Goal: Task Accomplishment & Management: Use online tool/utility

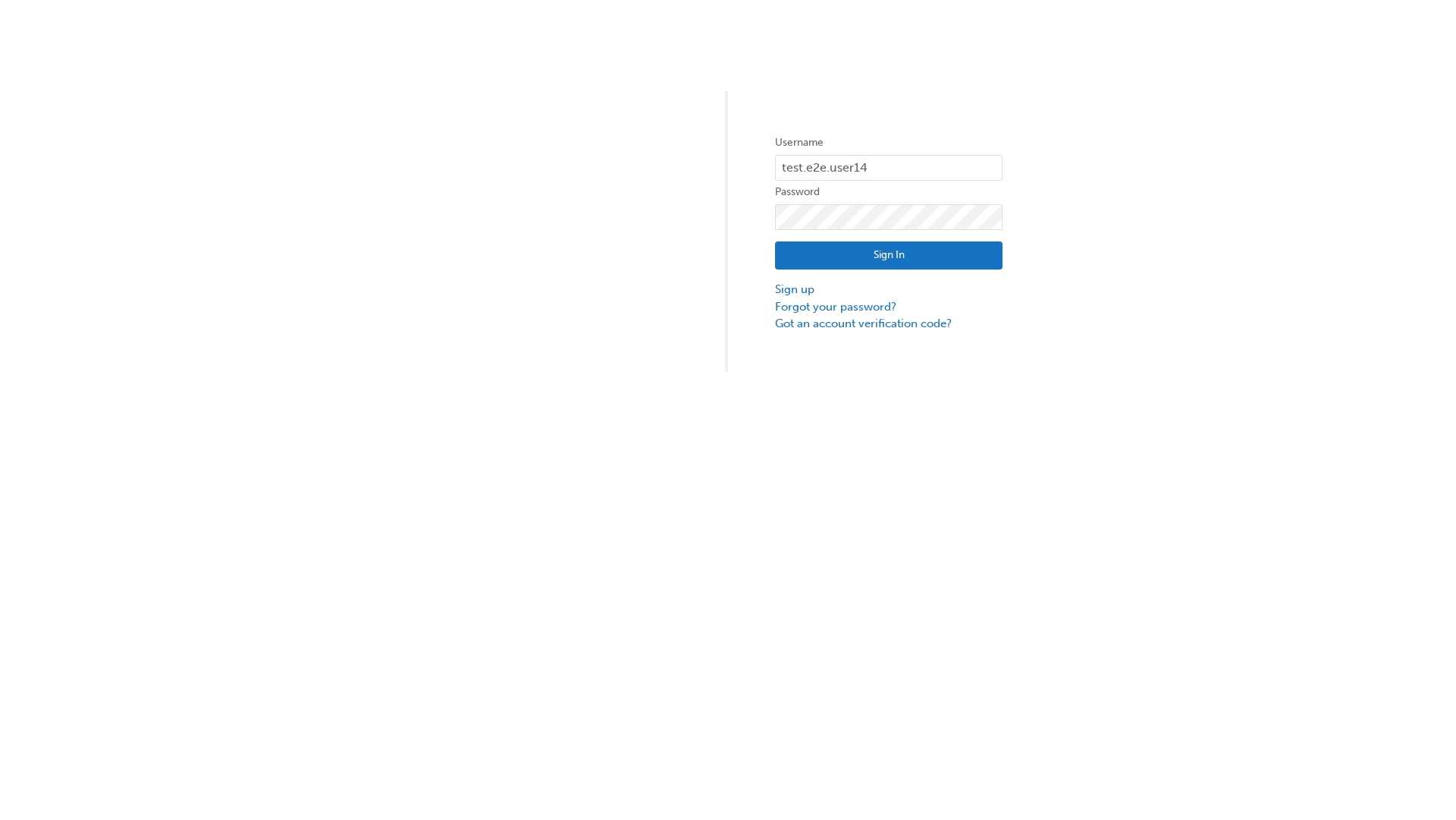
type input "test.e2e.user14"
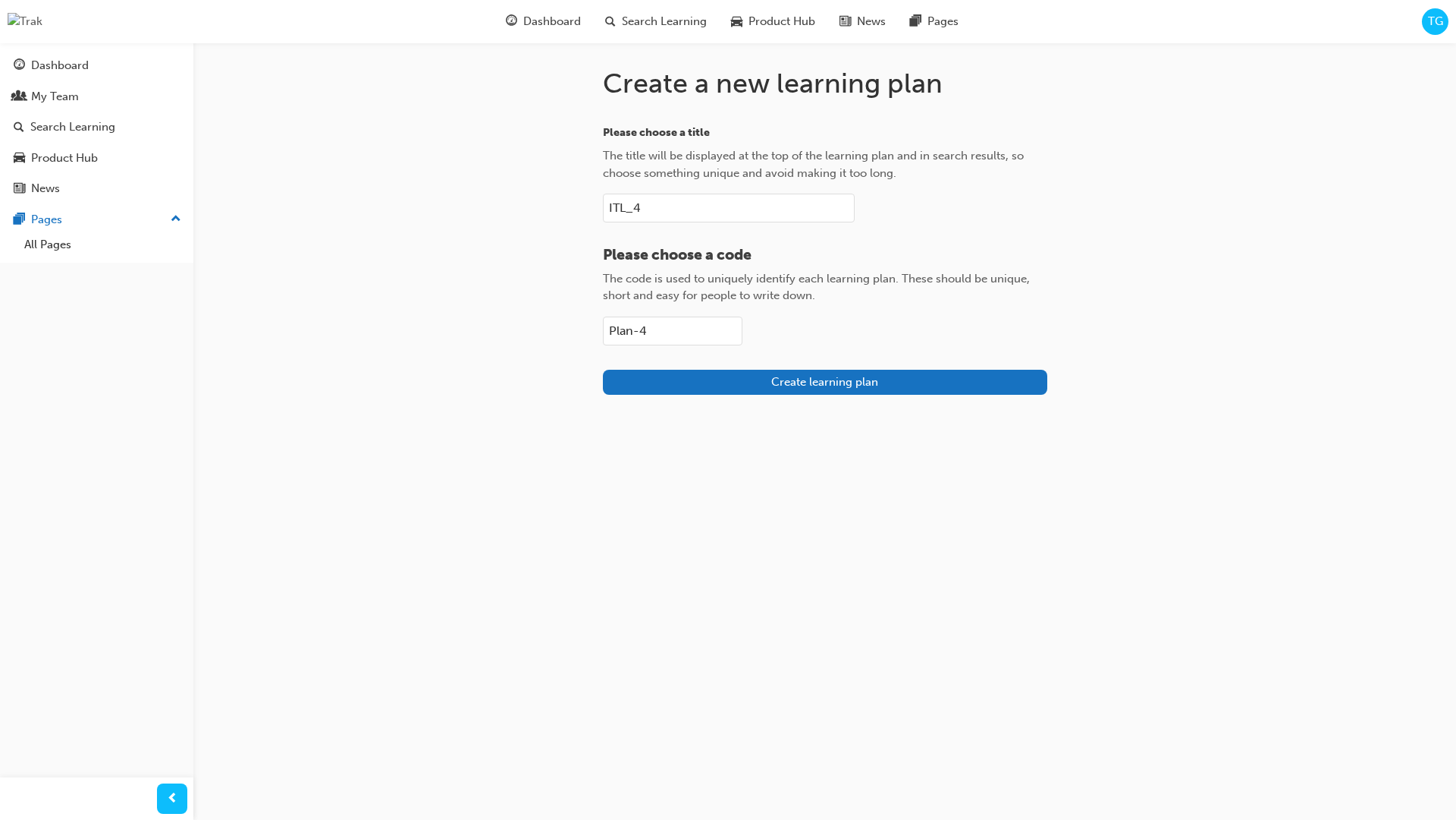
type input "Plan-4"
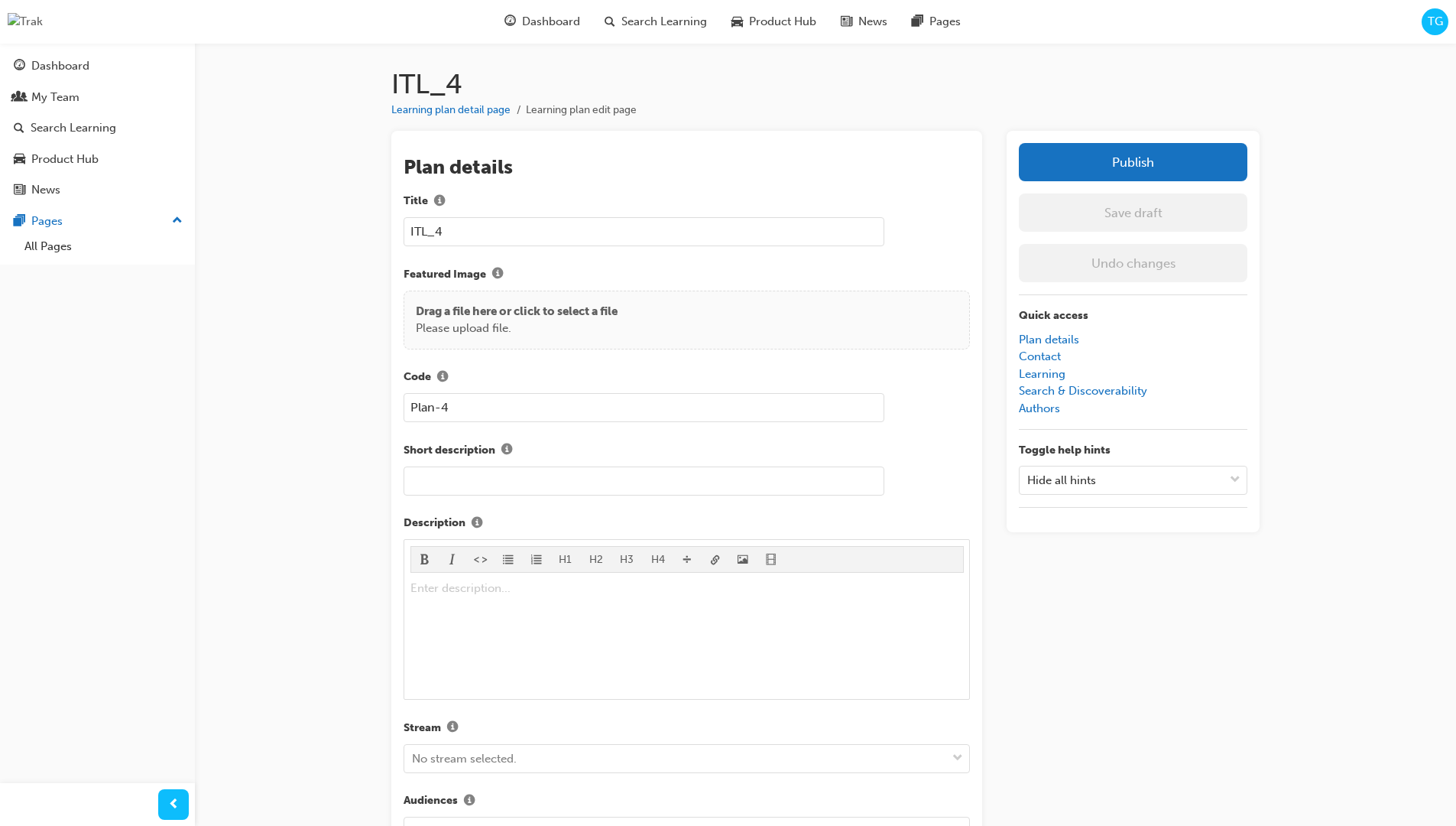
scroll to position [216, 0]
